Goal: Transaction & Acquisition: Purchase product/service

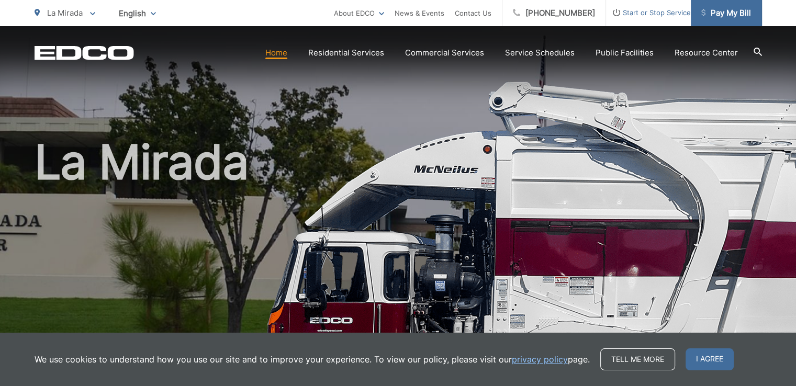
click at [728, 15] on span "Pay My Bill" at bounding box center [726, 13] width 50 height 13
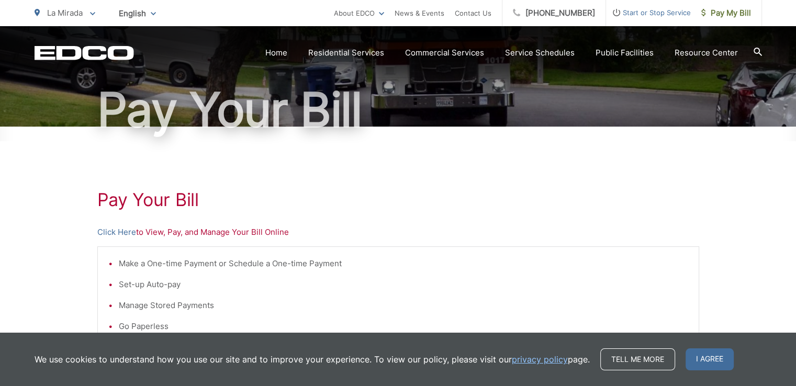
scroll to position [209, 0]
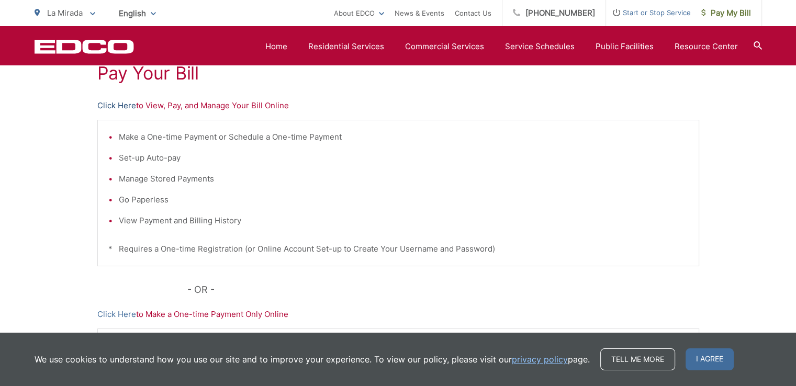
click at [126, 104] on link "Click Here" at bounding box center [116, 105] width 39 height 13
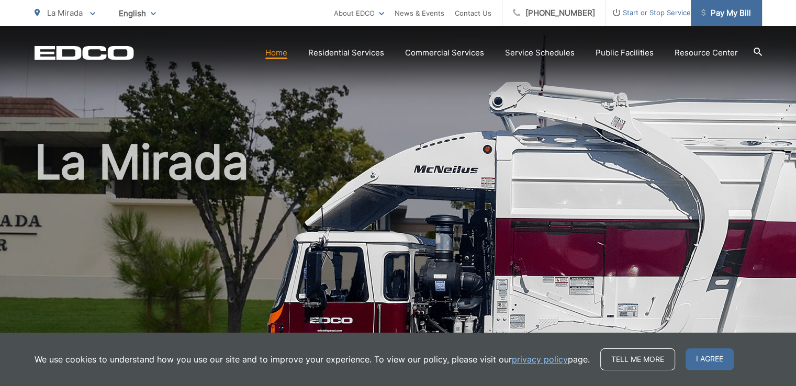
click at [709, 11] on span "Pay My Bill" at bounding box center [726, 13] width 50 height 13
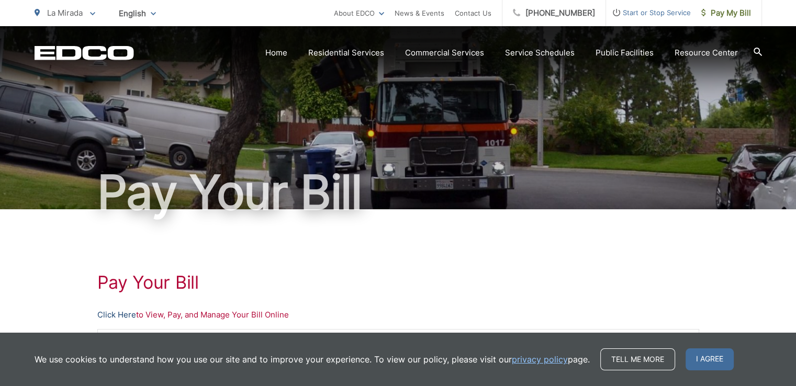
click at [120, 313] on link "Click Here" at bounding box center [116, 315] width 39 height 13
